Goal: Task Accomplishment & Management: Manage account settings

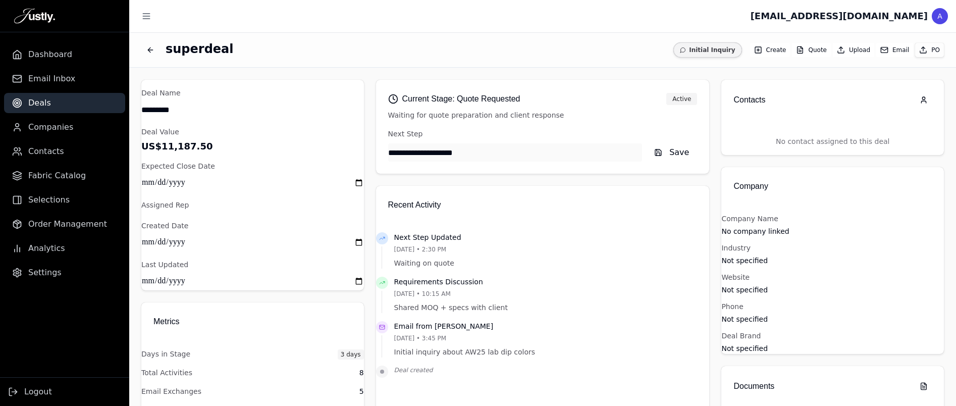
click at [64, 141] on ul "Dashboard Email Inbox Deals Companies Contacts Fabric Catalog Selections Order …" at bounding box center [64, 163] width 129 height 238
click at [48, 146] on span "Contacts" at bounding box center [46, 151] width 36 height 12
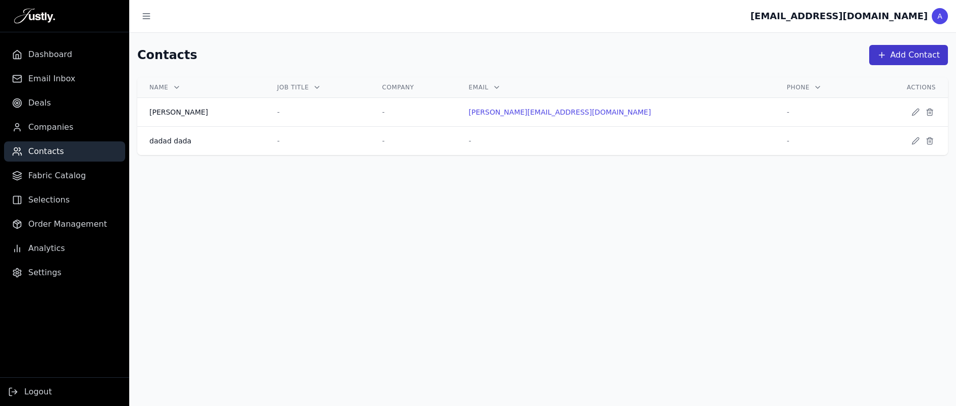
click at [920, 60] on button "Add Contact" at bounding box center [908, 55] width 79 height 20
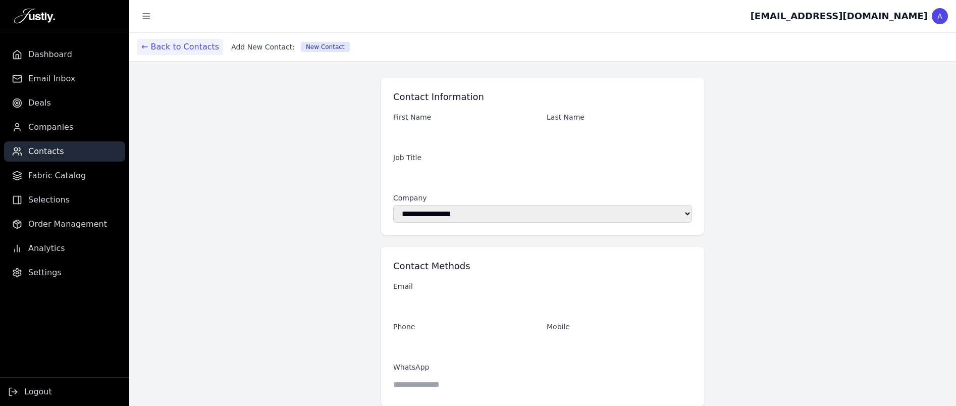
click at [145, 46] on button "← Back to Contacts" at bounding box center [180, 47] width 86 height 16
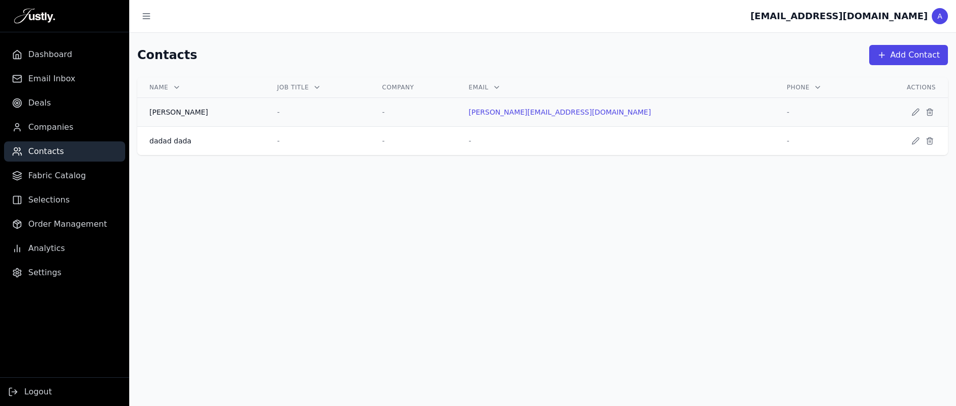
click at [165, 112] on div "jozef kkkk" at bounding box center [201, 112] width 104 height 10
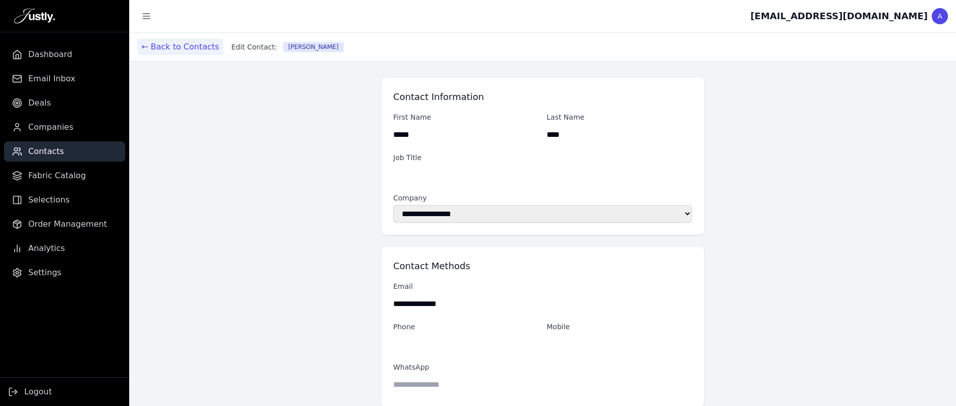
click at [149, 45] on button "← Back to Contacts" at bounding box center [180, 47] width 86 height 16
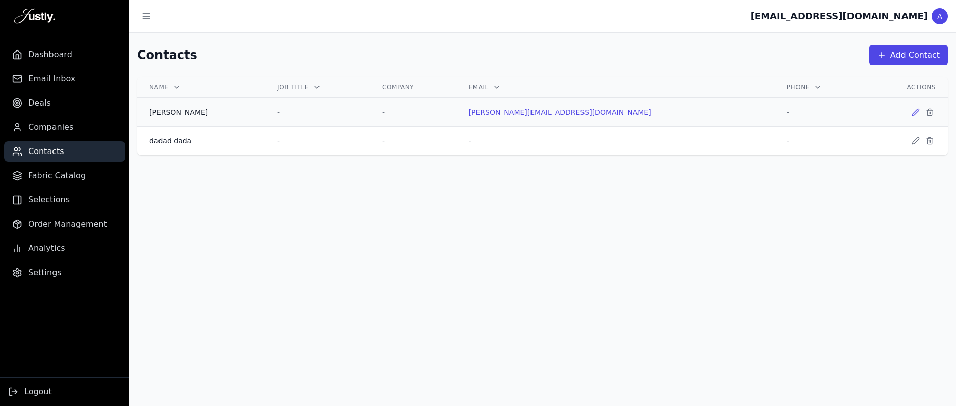
click at [912, 114] on icon at bounding box center [916, 112] width 8 height 8
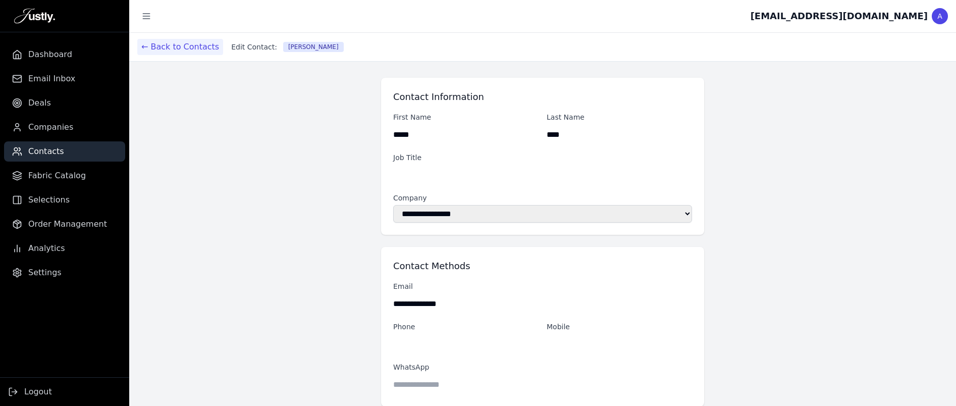
click at [153, 44] on button "← Back to Contacts" at bounding box center [180, 47] width 86 height 16
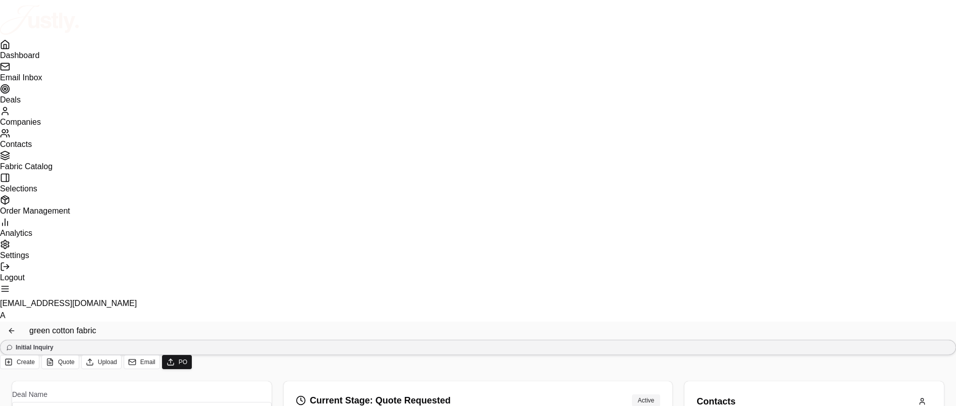
click at [29, 260] on span "Settings" at bounding box center [14, 255] width 29 height 9
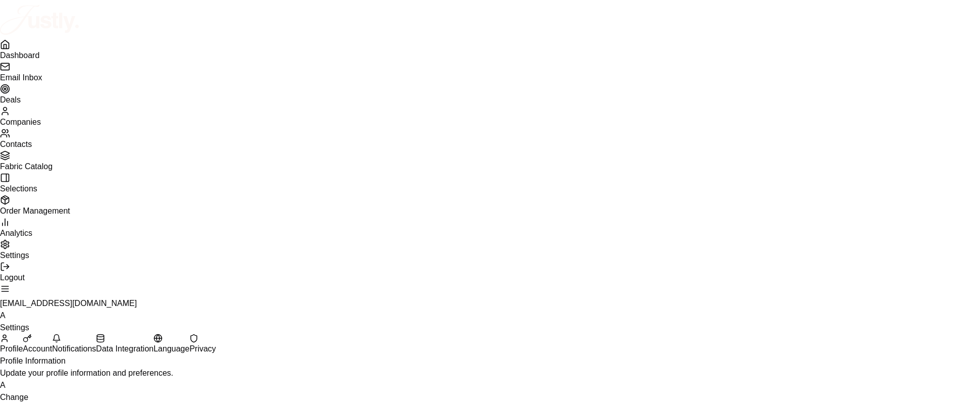
click at [52, 334] on button "Account" at bounding box center [37, 344] width 29 height 21
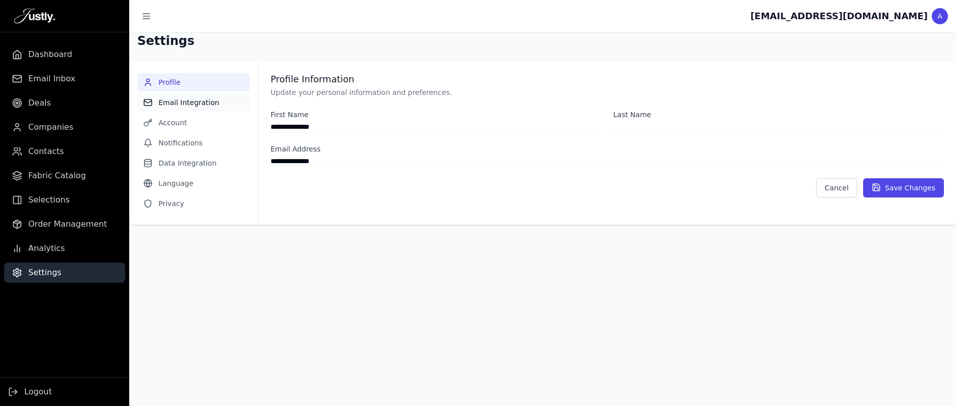
click at [175, 110] on button "Email Integration" at bounding box center [193, 102] width 113 height 18
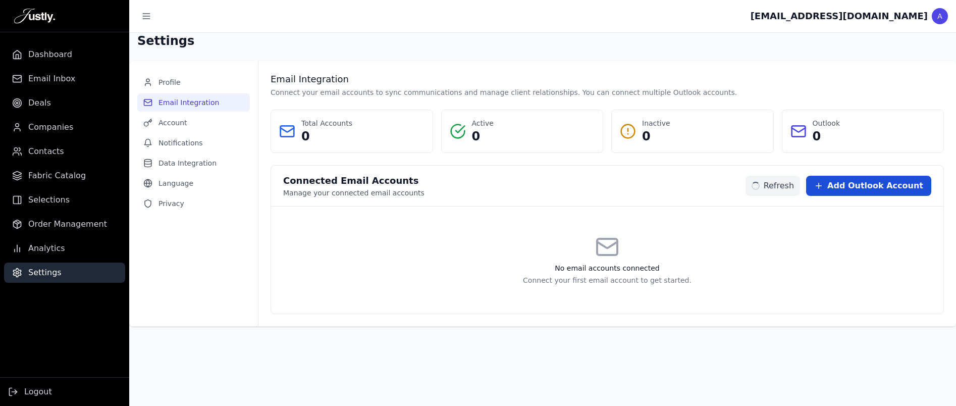
click at [878, 188] on span "Add Outlook Account" at bounding box center [876, 186] width 96 height 12
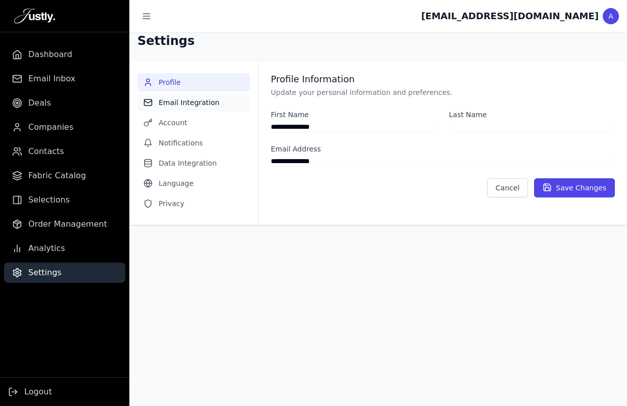
click at [167, 94] on button "Email Integration" at bounding box center [193, 102] width 113 height 18
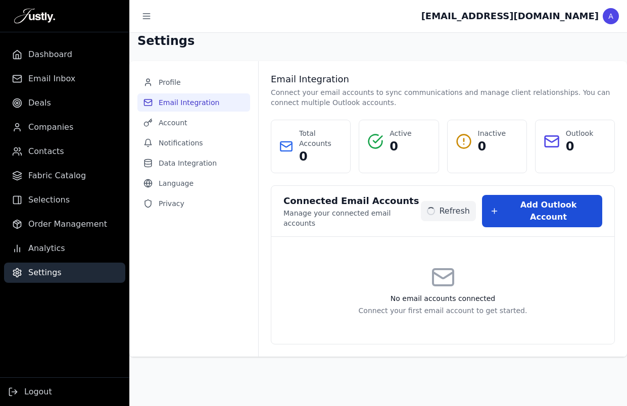
click at [543, 201] on span "Add Outlook Account" at bounding box center [547, 211] width 91 height 24
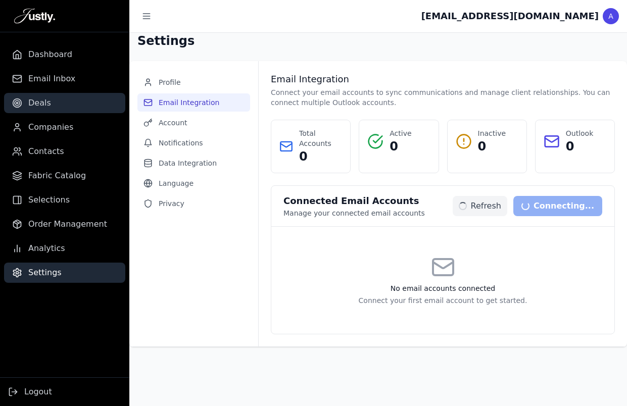
click at [50, 98] on link "Deals" at bounding box center [64, 103] width 121 height 20
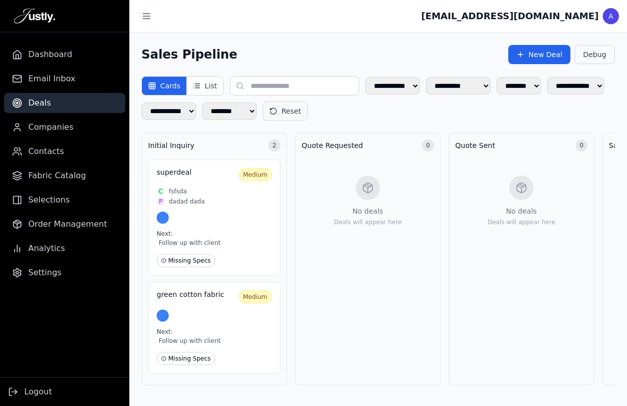
click at [45, 283] on aside "Dashboard Email Inbox Deals Companies Contacts Fabric Catalog Selections Order …" at bounding box center [64, 203] width 129 height 406
click at [45, 277] on span "Settings" at bounding box center [44, 273] width 33 height 12
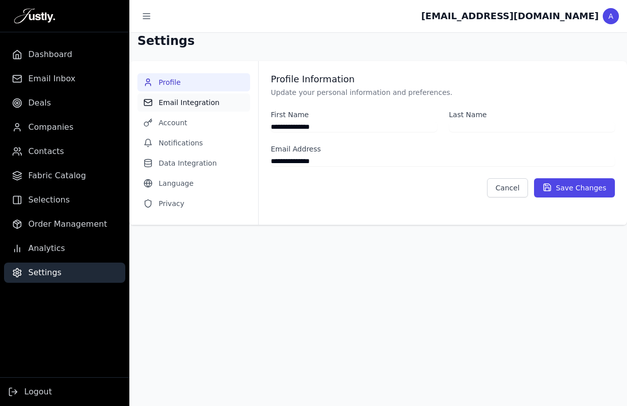
click at [175, 102] on button "Email Integration" at bounding box center [193, 102] width 113 height 18
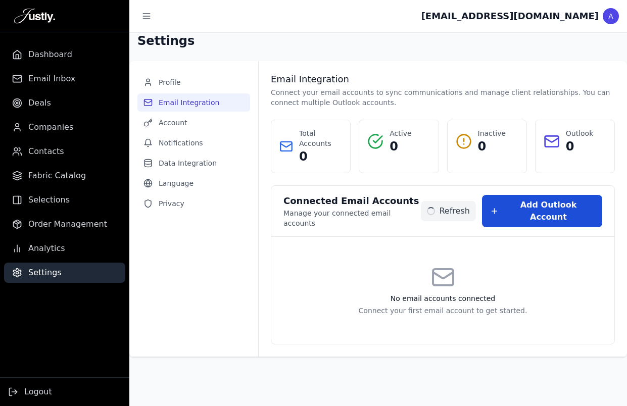
click at [544, 203] on span "Add Outlook Account" at bounding box center [547, 211] width 91 height 24
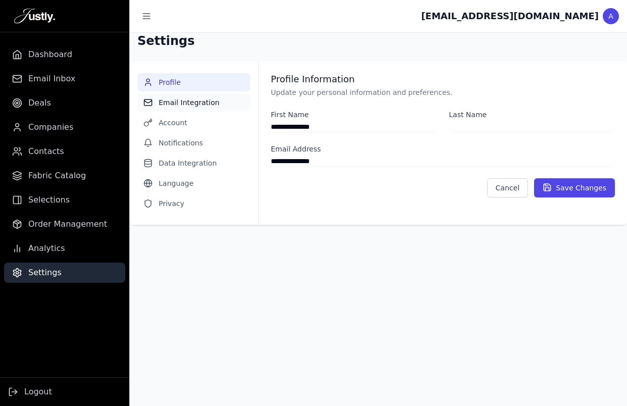
click at [190, 100] on button "Email Integration" at bounding box center [193, 102] width 113 height 18
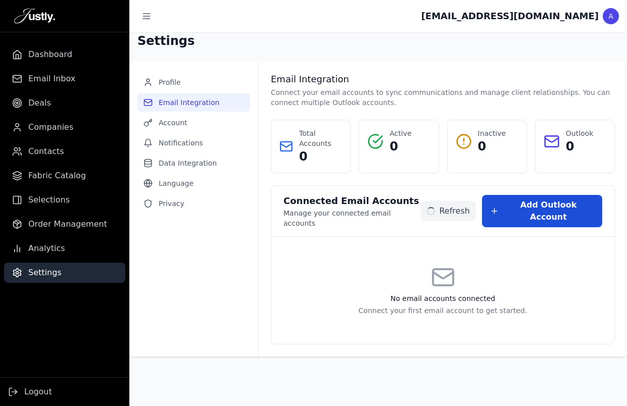
click at [553, 211] on span "Add Outlook Account" at bounding box center [547, 211] width 91 height 24
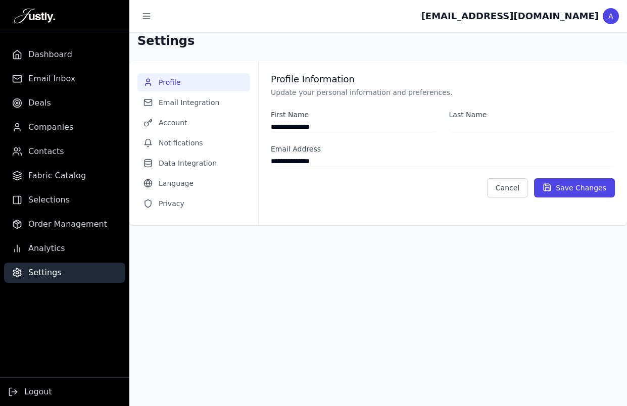
click at [188, 112] on nav "Profile Email Integration Account Notifications Data Integration Language Priva…" at bounding box center [193, 143] width 129 height 164
click at [186, 103] on button "Email Integration" at bounding box center [193, 102] width 113 height 18
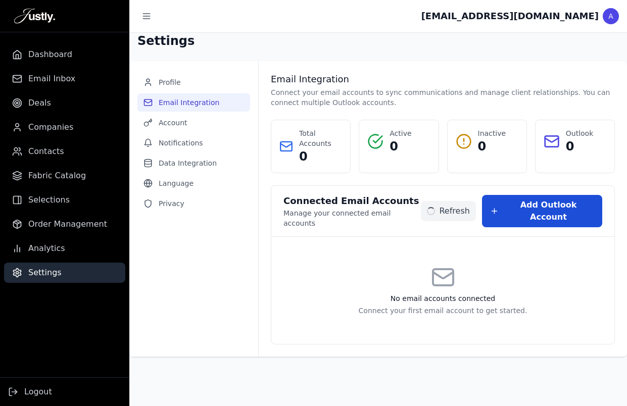
click at [543, 204] on span "Add Outlook Account" at bounding box center [547, 211] width 91 height 24
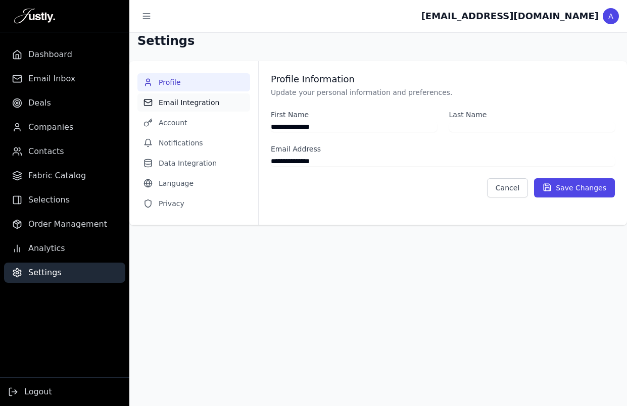
click at [200, 97] on button "Email Integration" at bounding box center [193, 102] width 113 height 18
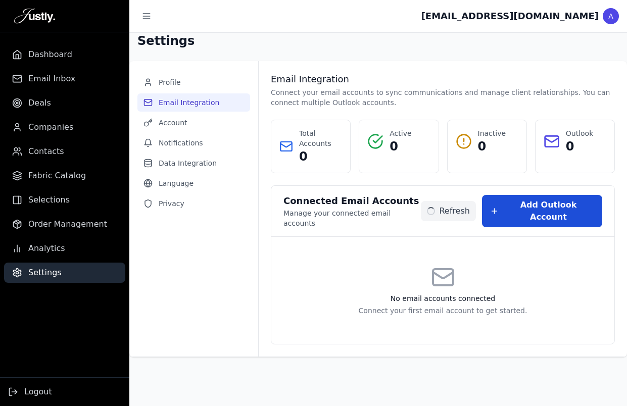
click at [538, 209] on span "Add Outlook Account" at bounding box center [547, 211] width 91 height 24
